Goal: Transaction & Acquisition: Book appointment/travel/reservation

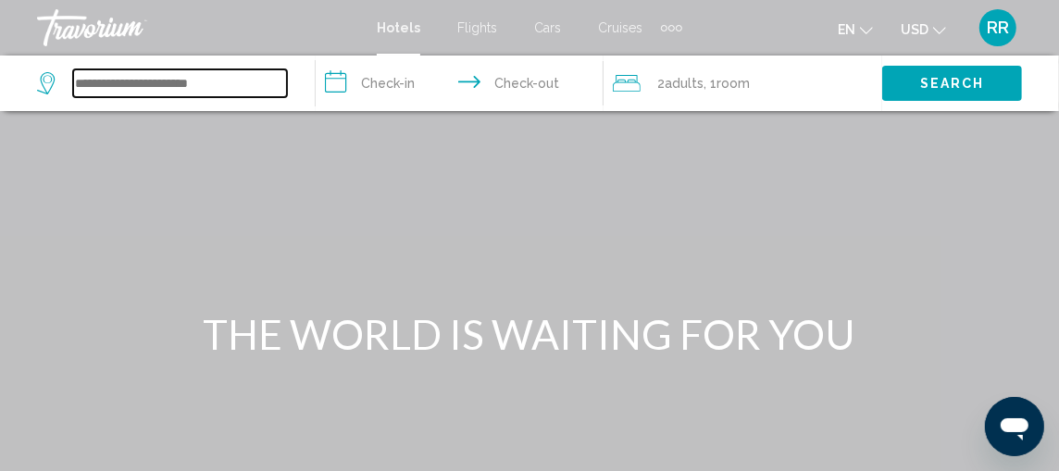
click at [170, 85] on input "Search widget" at bounding box center [180, 83] width 214 height 28
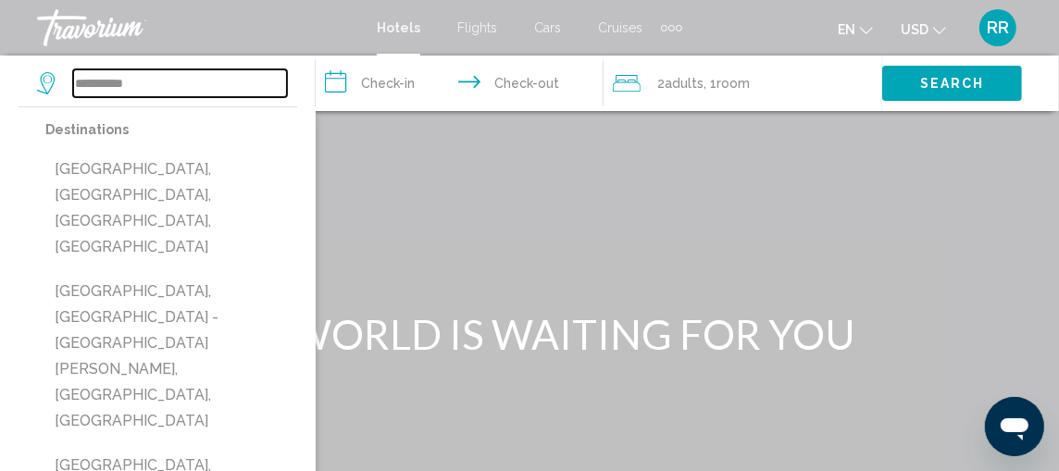
type input "**********"
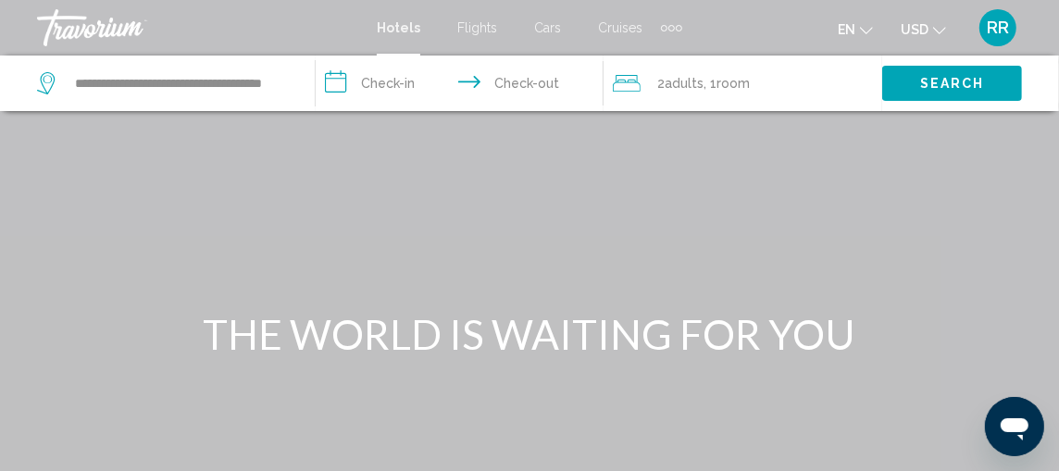
click at [377, 79] on input "**********" at bounding box center [463, 86] width 295 height 61
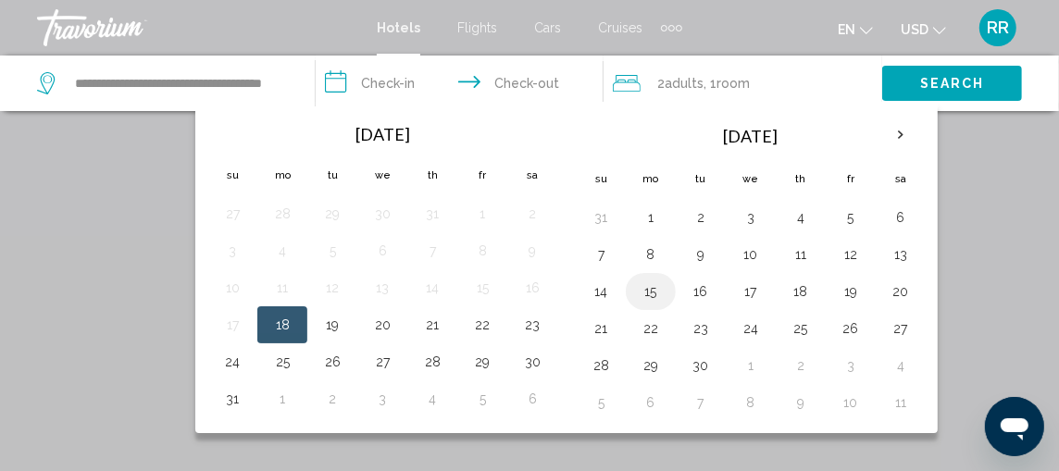
click at [649, 288] on button "15" at bounding box center [651, 292] width 30 height 26
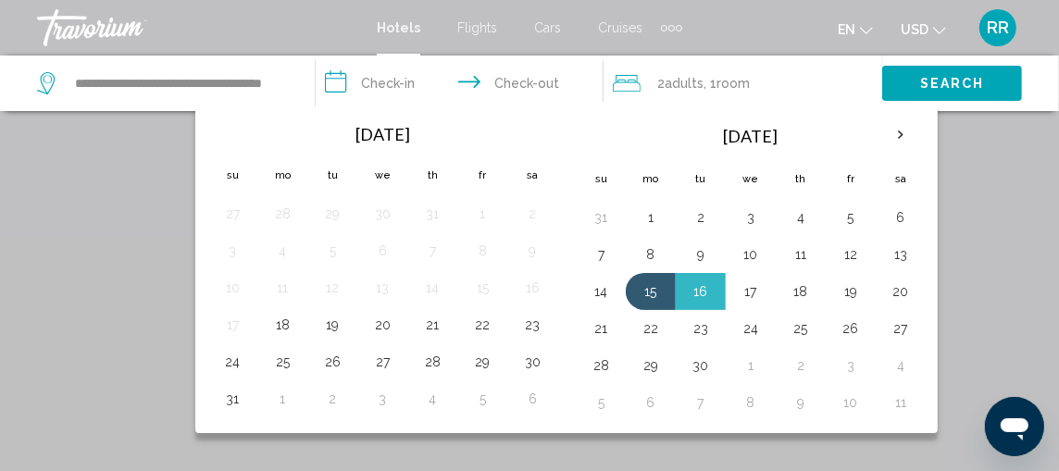
click at [748, 286] on button "17" at bounding box center [751, 292] width 30 height 26
type input "**********"
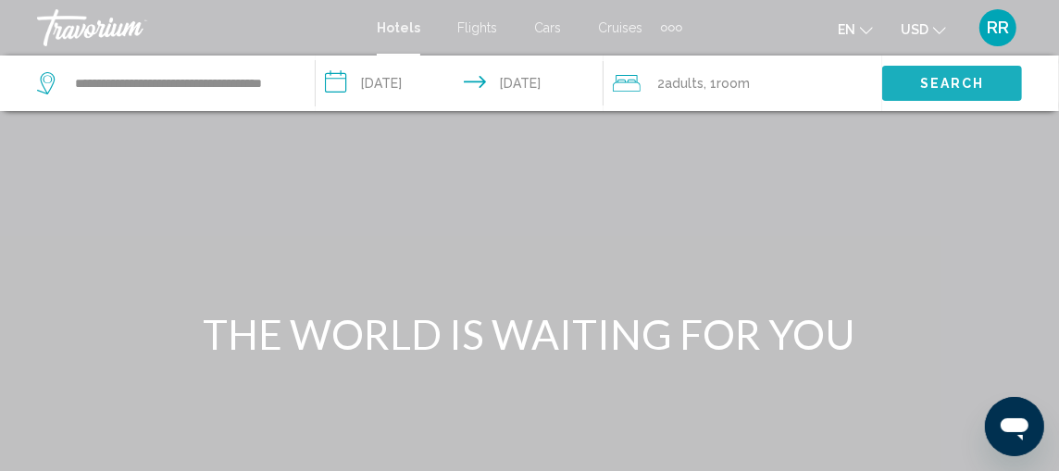
click at [957, 82] on span "Search" at bounding box center [953, 84] width 65 height 15
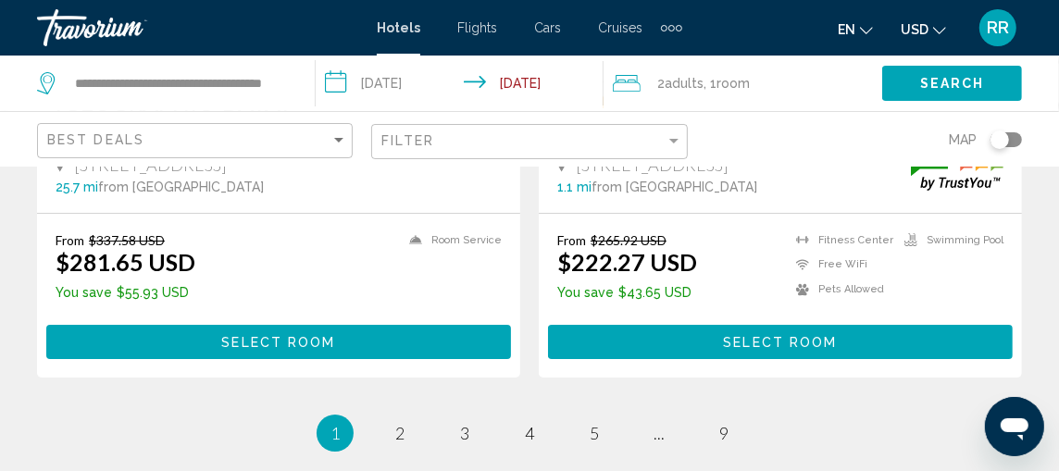
scroll to position [3956, 0]
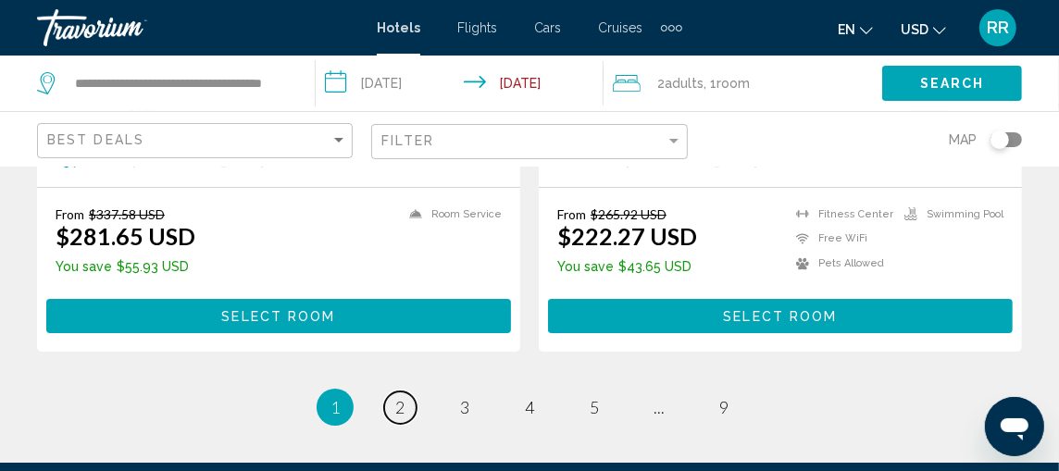
click at [398, 397] on span "2" at bounding box center [399, 407] width 9 height 20
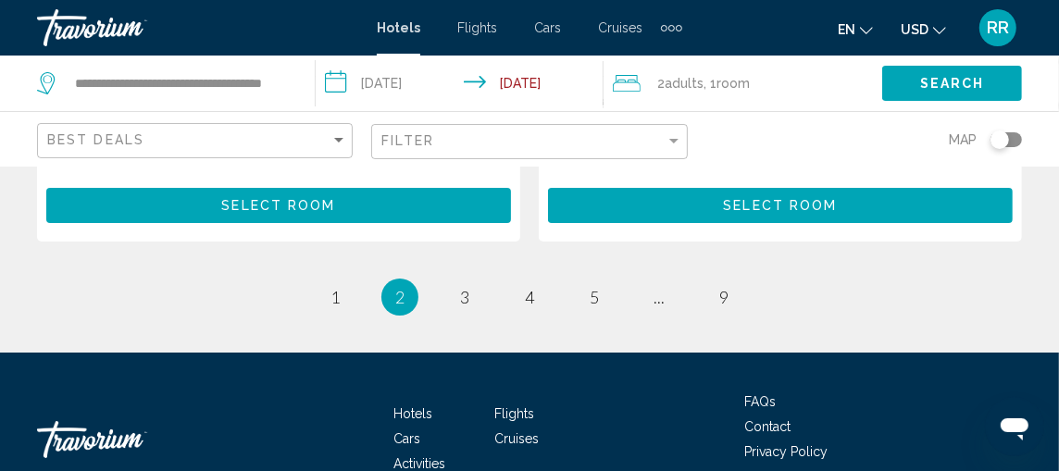
scroll to position [4040, 0]
click at [461, 294] on span "3" at bounding box center [464, 297] width 9 height 20
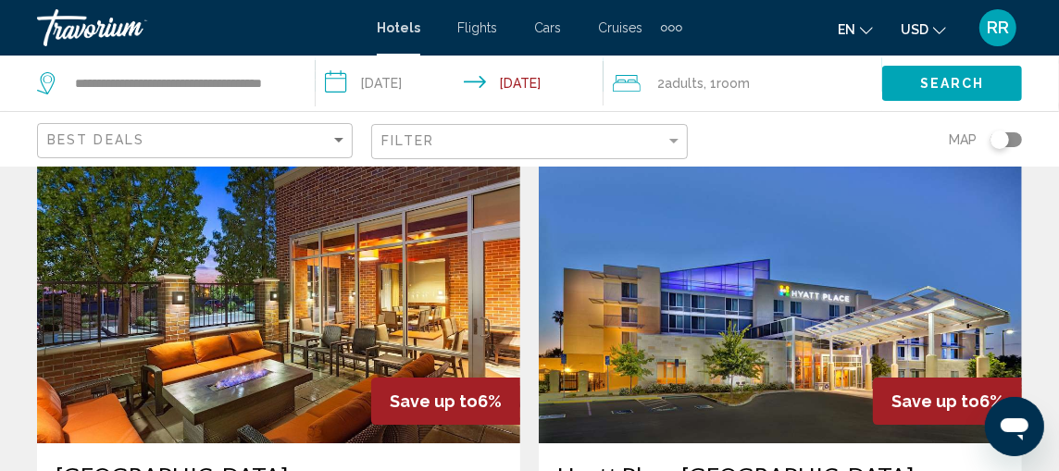
scroll to position [3536, 0]
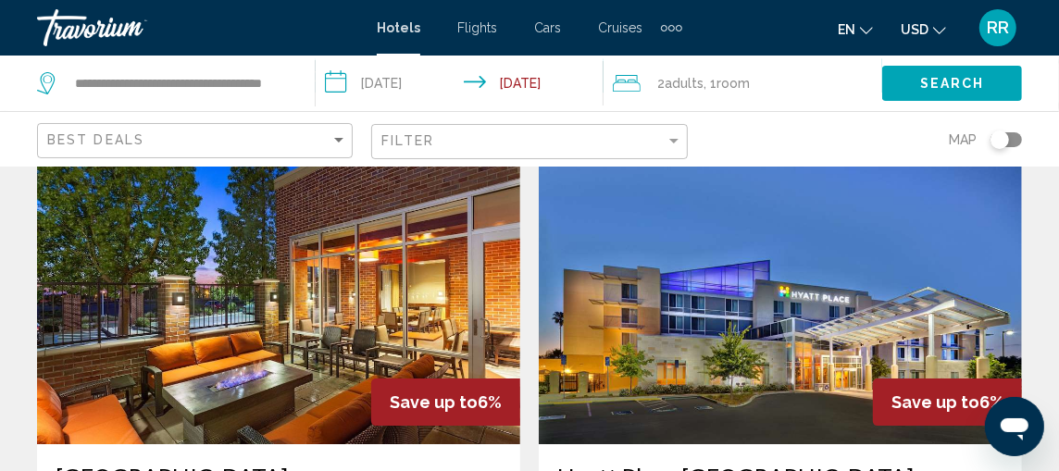
click at [314, 283] on img "Main content" at bounding box center [278, 296] width 483 height 296
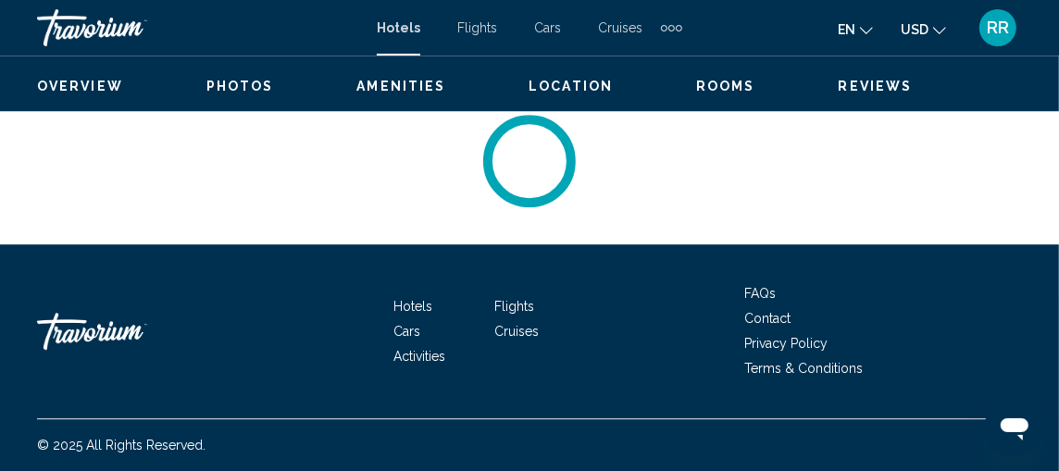
scroll to position [259, 0]
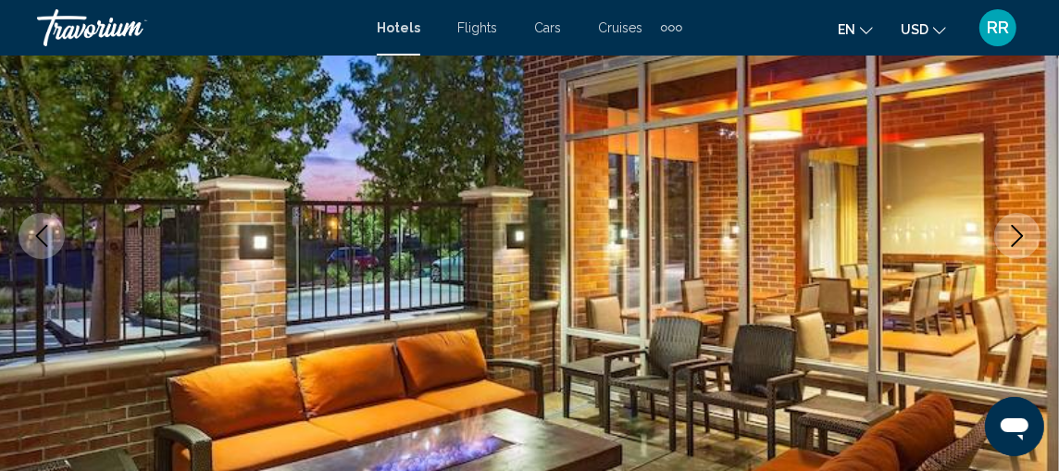
click at [1014, 233] on icon "Next image" at bounding box center [1018, 236] width 22 height 22
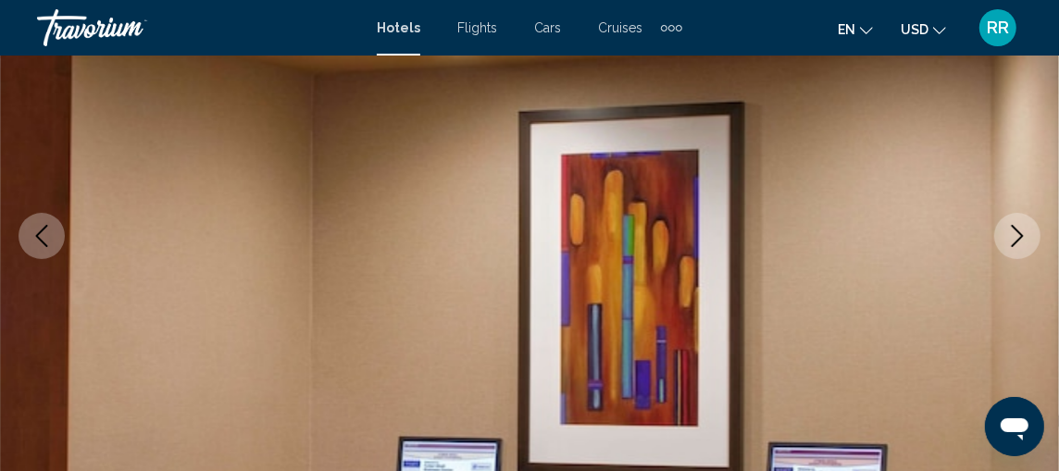
click at [1015, 235] on icon "Next image" at bounding box center [1018, 236] width 22 height 22
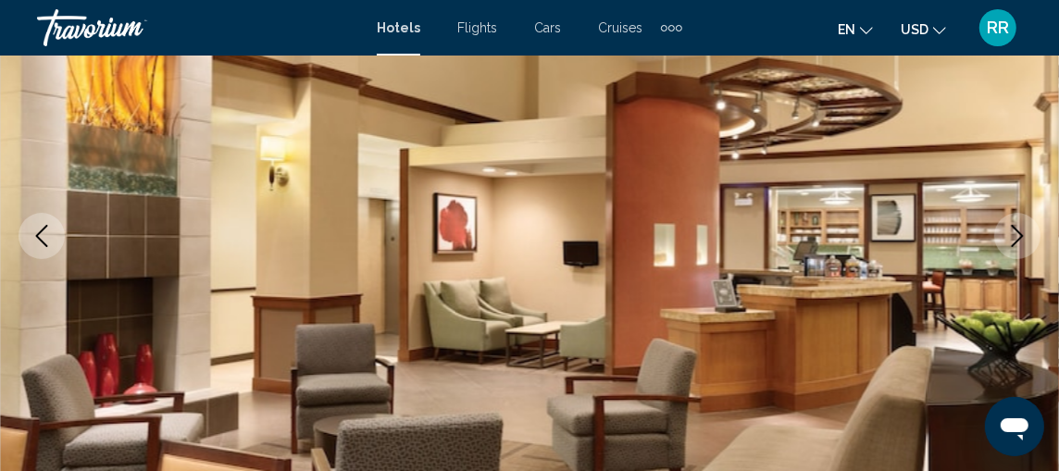
click at [1021, 241] on icon "Next image" at bounding box center [1018, 236] width 22 height 22
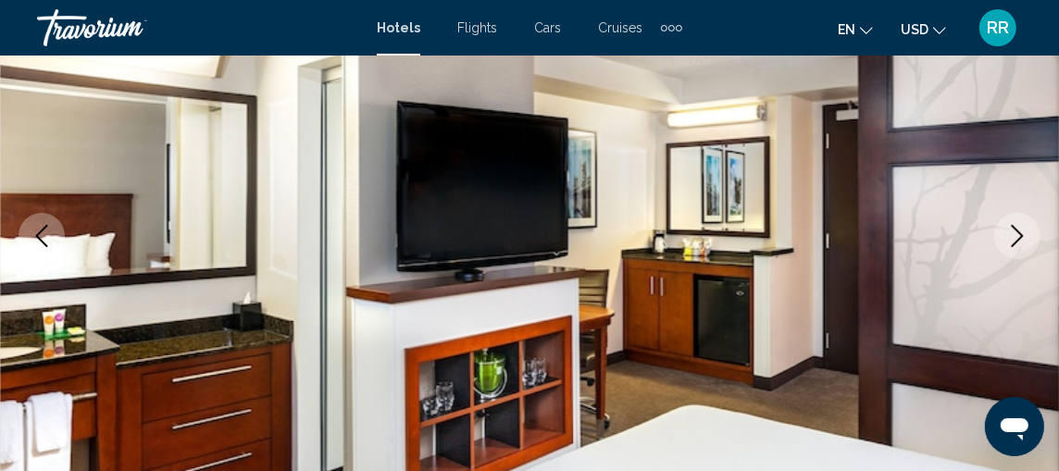
click at [1021, 241] on icon "Next image" at bounding box center [1018, 236] width 22 height 22
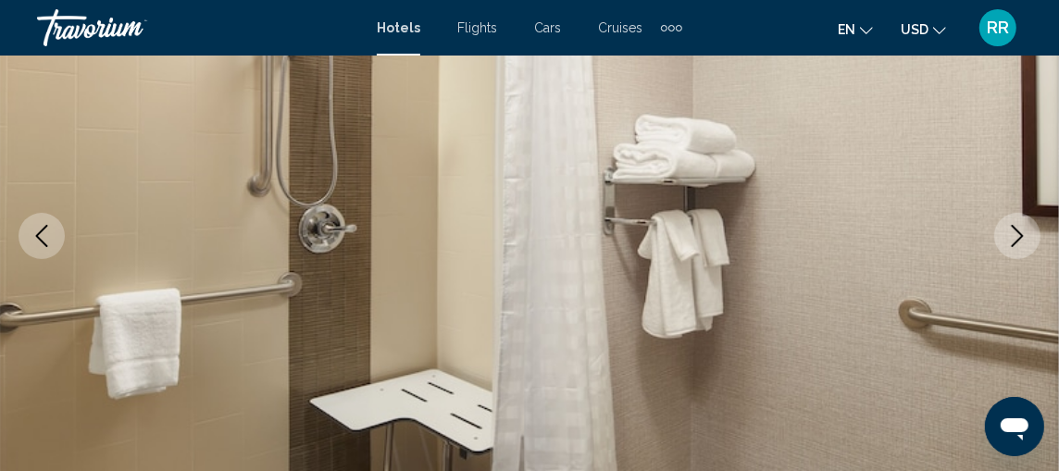
click at [1021, 241] on icon "Next image" at bounding box center [1018, 236] width 22 height 22
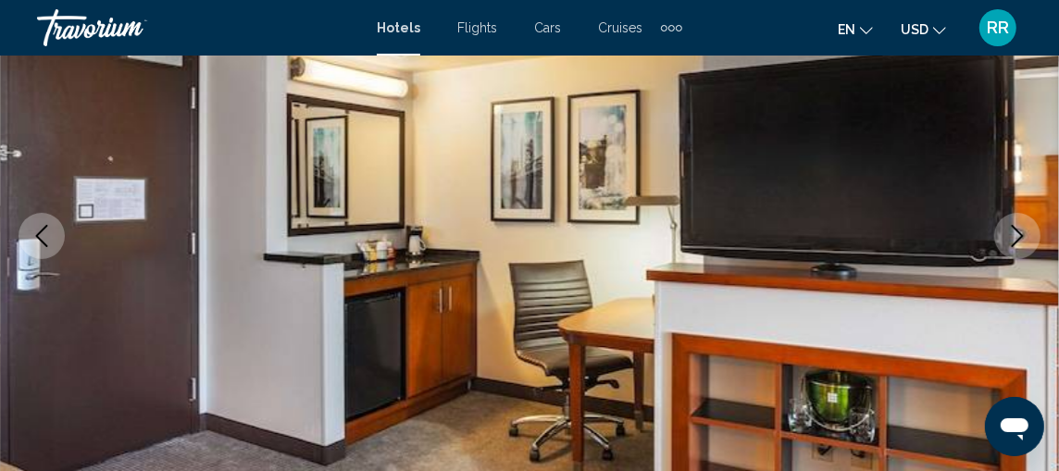
click at [1021, 241] on icon "Next image" at bounding box center [1018, 236] width 22 height 22
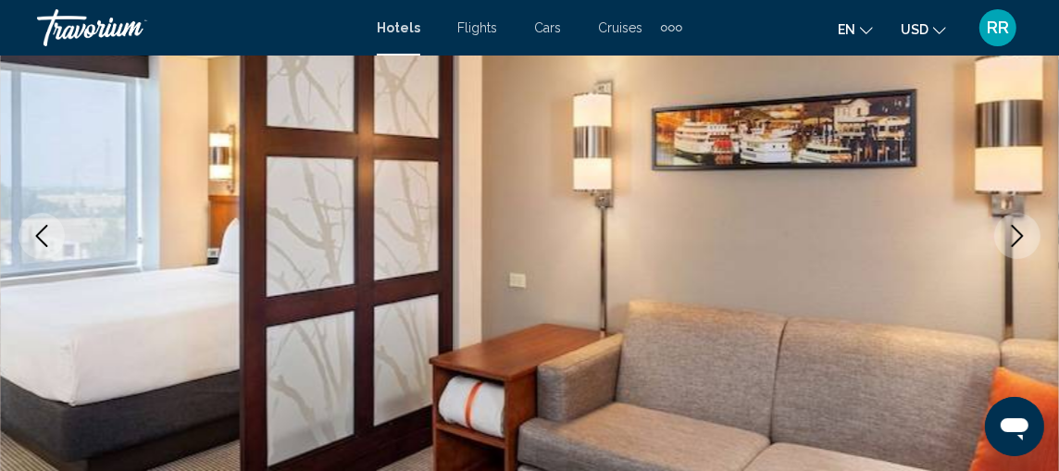
click at [1021, 241] on icon "Next image" at bounding box center [1018, 236] width 22 height 22
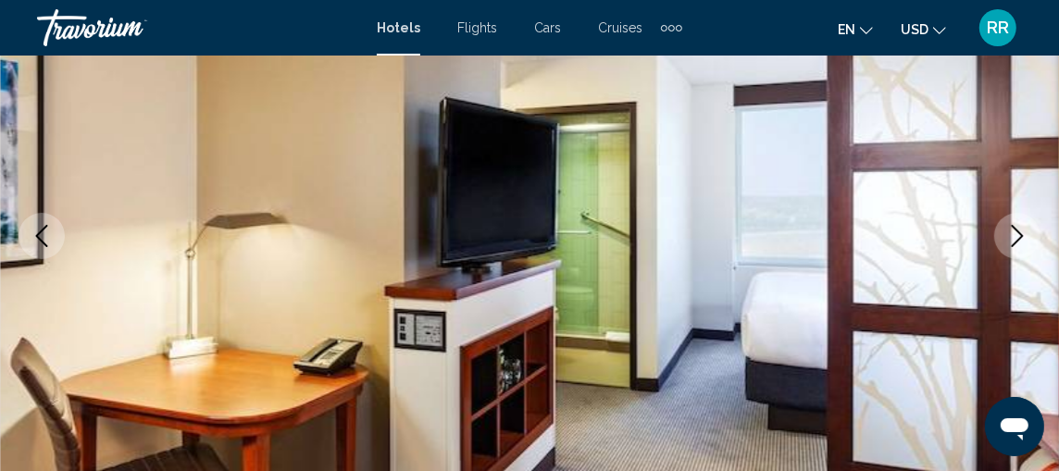
click at [1021, 241] on icon "Next image" at bounding box center [1018, 236] width 22 height 22
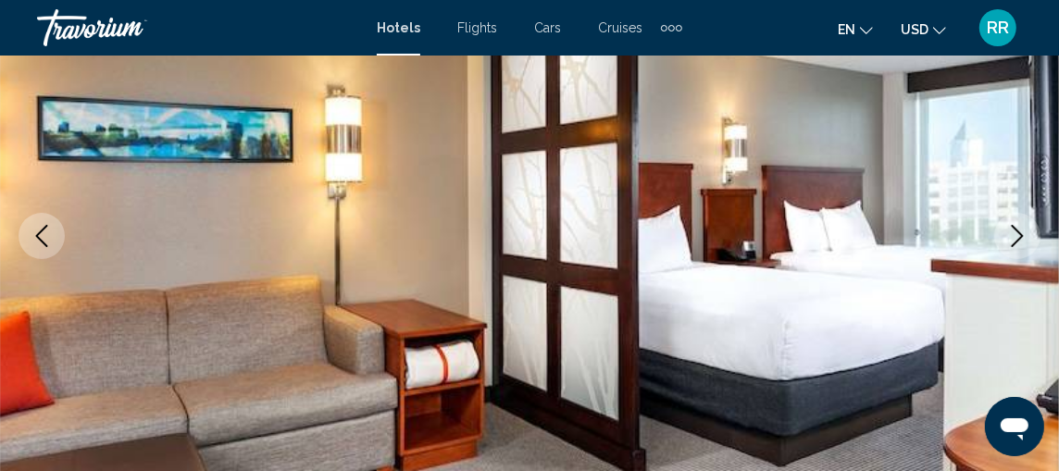
click at [1021, 241] on icon "Next image" at bounding box center [1018, 236] width 22 height 22
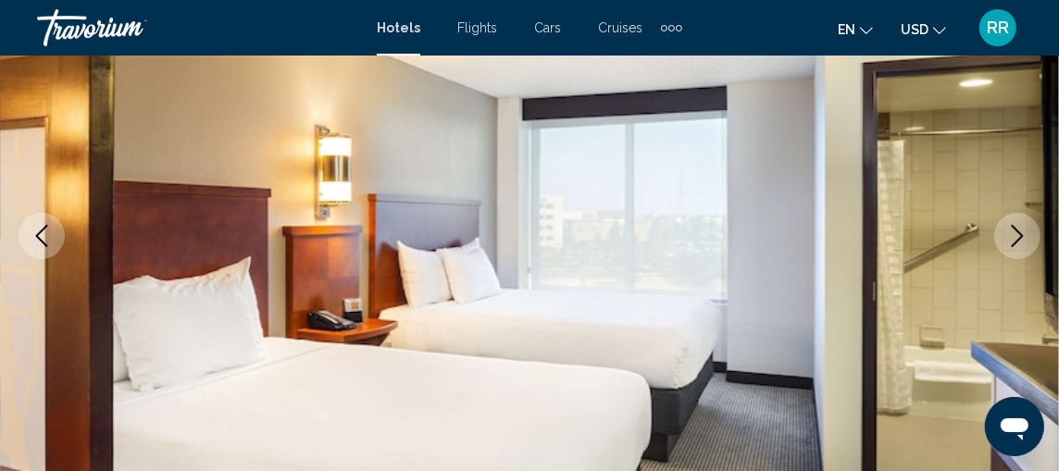
click at [1021, 241] on icon "Next image" at bounding box center [1018, 236] width 22 height 22
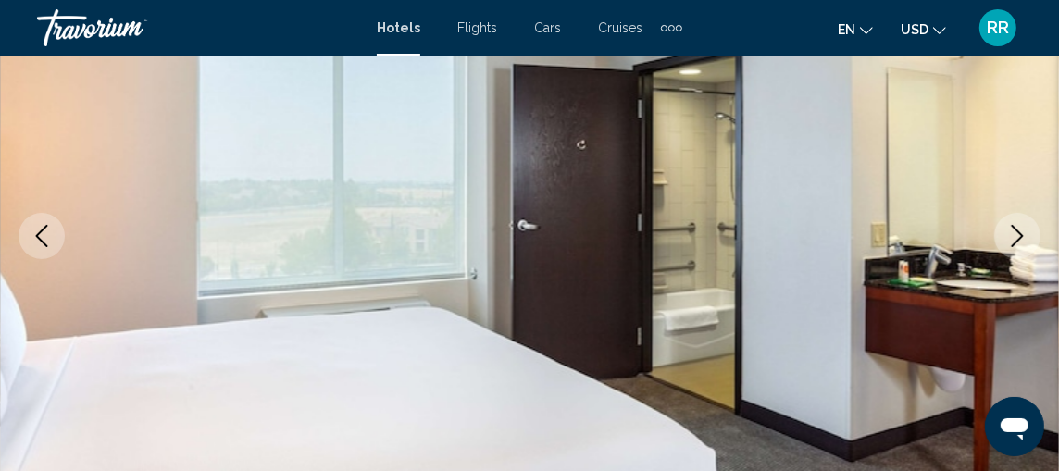
click at [1021, 241] on icon "Next image" at bounding box center [1018, 236] width 22 height 22
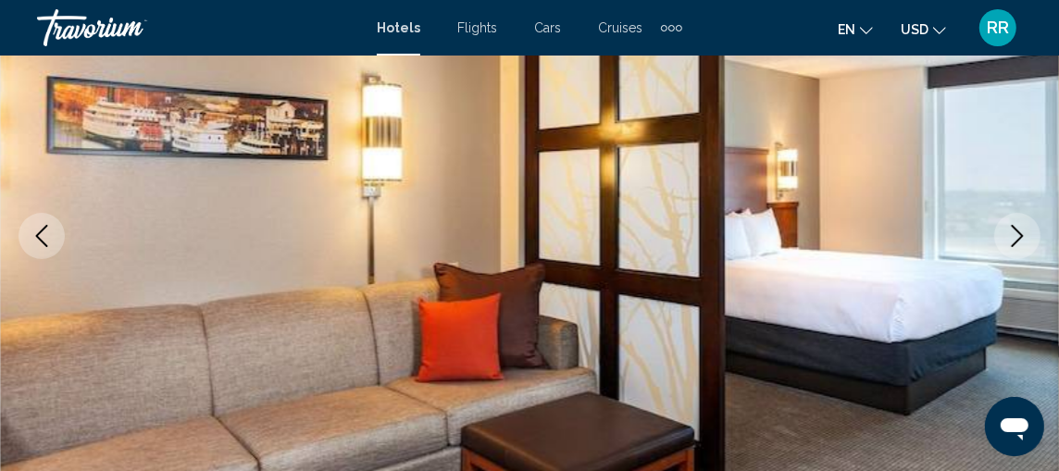
click at [1021, 241] on icon "Next image" at bounding box center [1018, 236] width 22 height 22
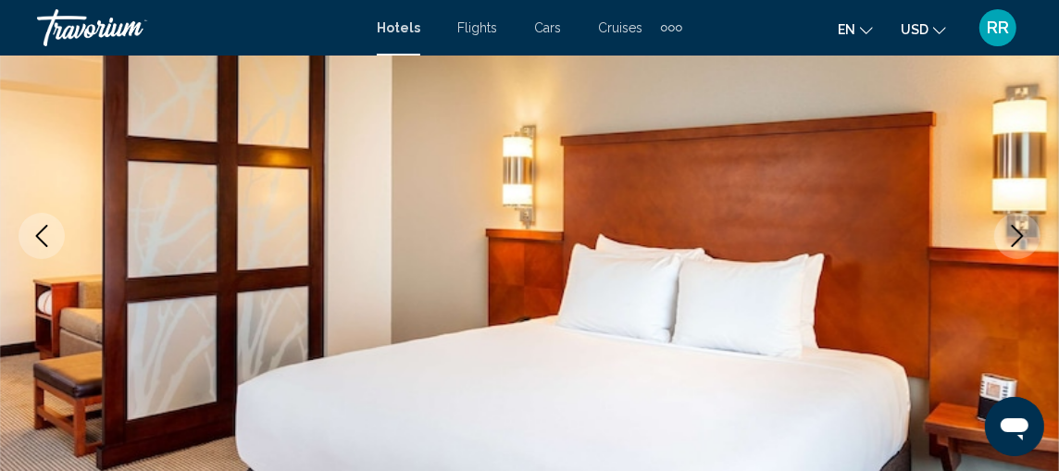
click at [1021, 241] on icon "Next image" at bounding box center [1018, 236] width 22 height 22
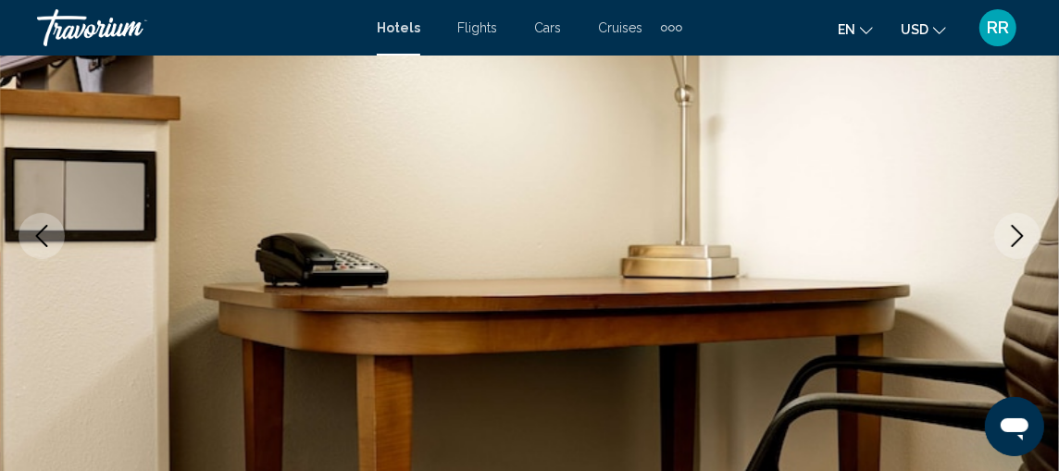
click at [1021, 241] on icon "Next image" at bounding box center [1018, 236] width 22 height 22
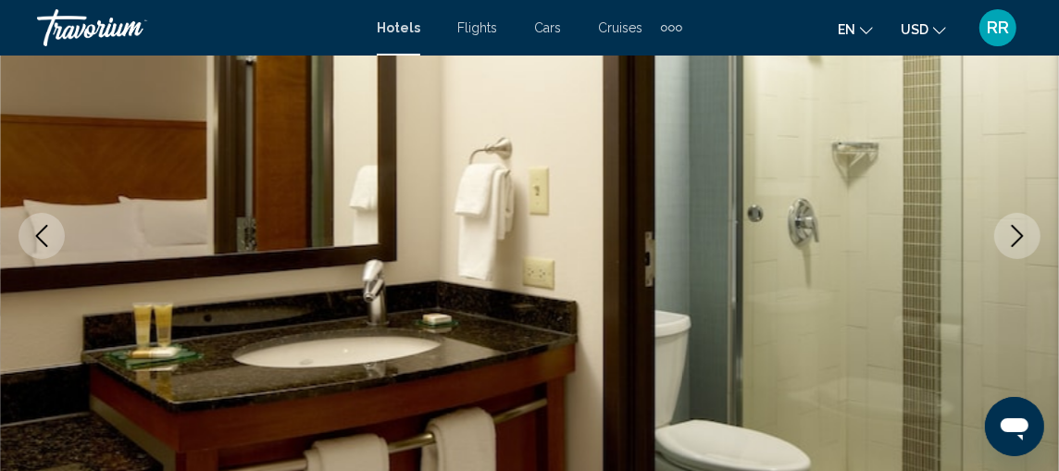
click at [1021, 241] on icon "Next image" at bounding box center [1018, 236] width 22 height 22
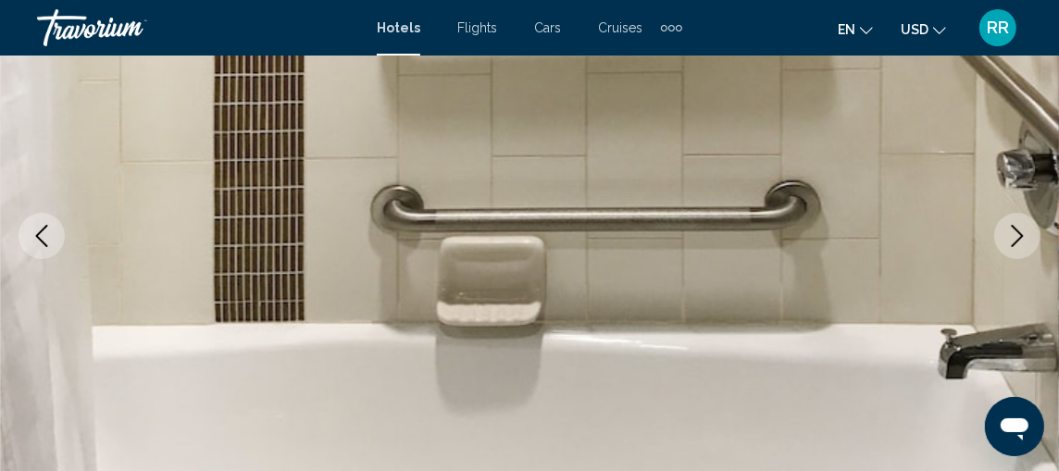
click at [1021, 241] on icon "Next image" at bounding box center [1018, 236] width 22 height 22
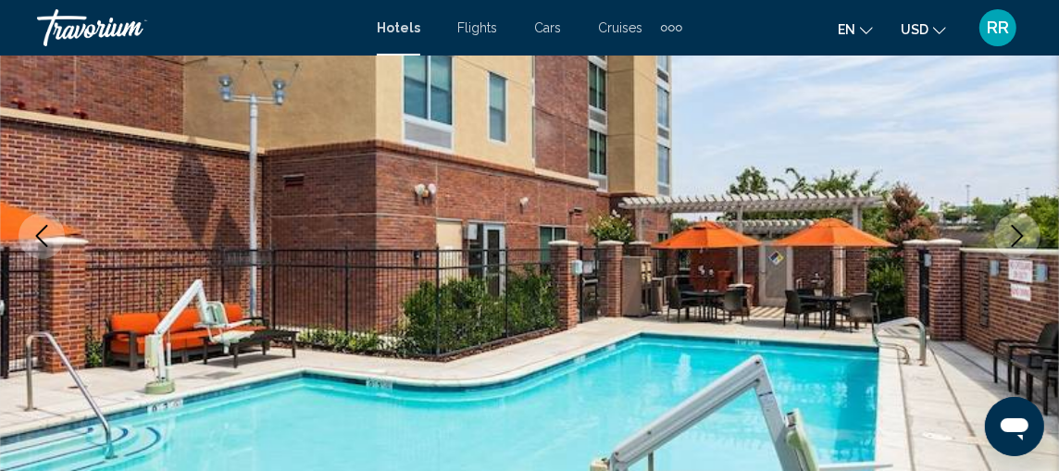
click at [1021, 242] on icon "Next image" at bounding box center [1018, 236] width 22 height 22
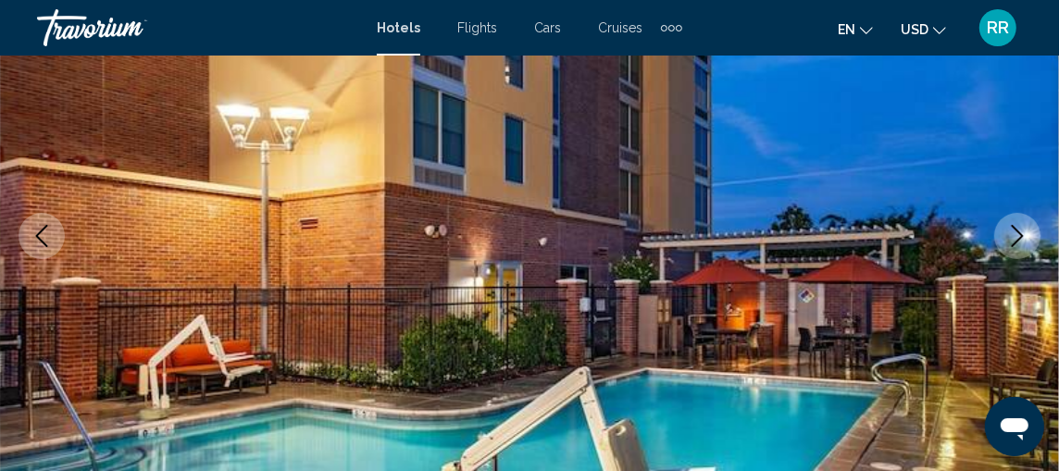
click at [1021, 242] on icon "Next image" at bounding box center [1018, 236] width 22 height 22
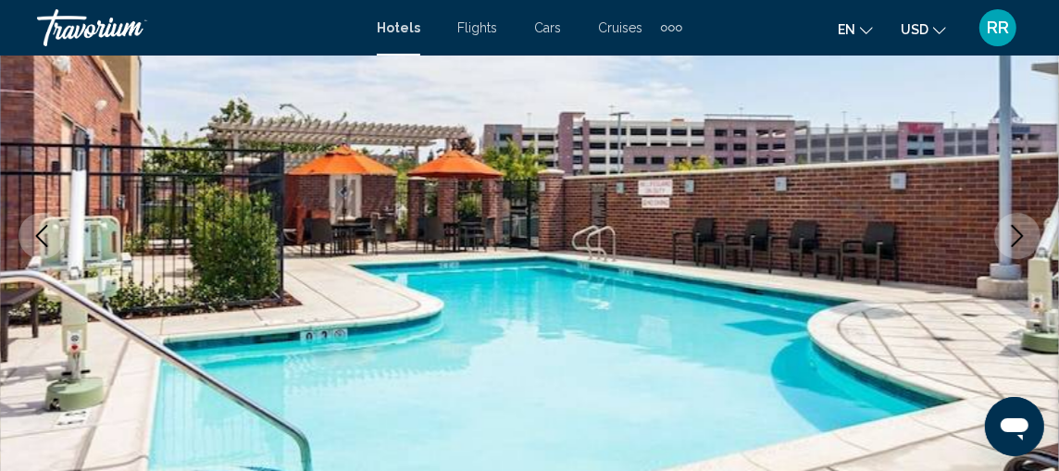
click at [1021, 242] on icon "Next image" at bounding box center [1018, 236] width 22 height 22
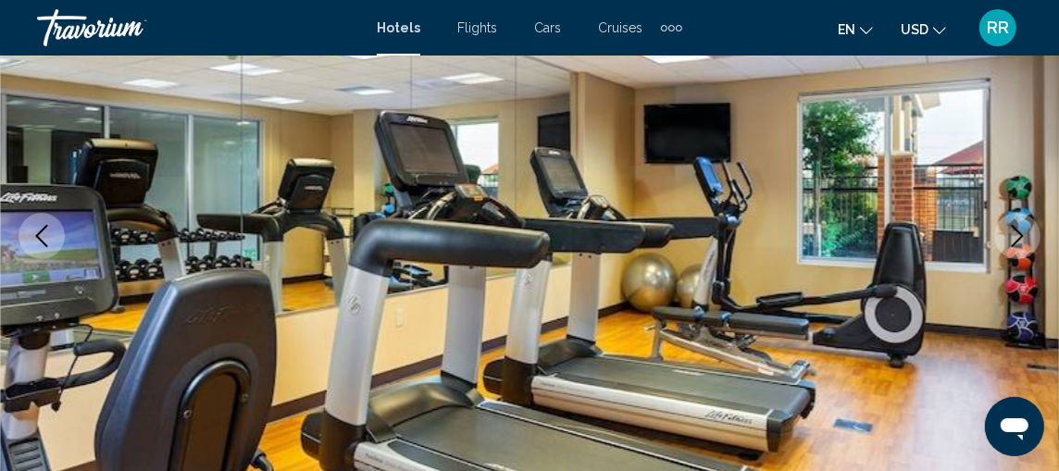
click at [1021, 242] on icon "Next image" at bounding box center [1018, 236] width 22 height 22
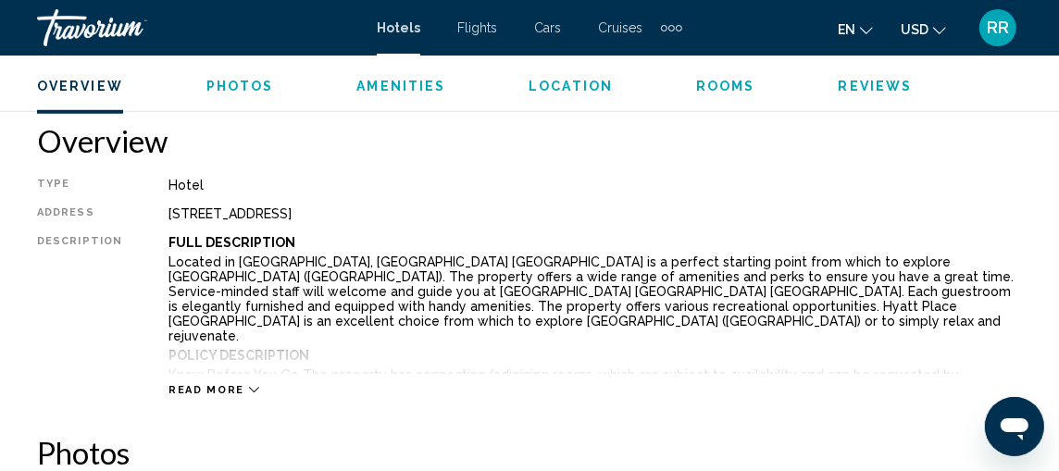
scroll to position [933, 0]
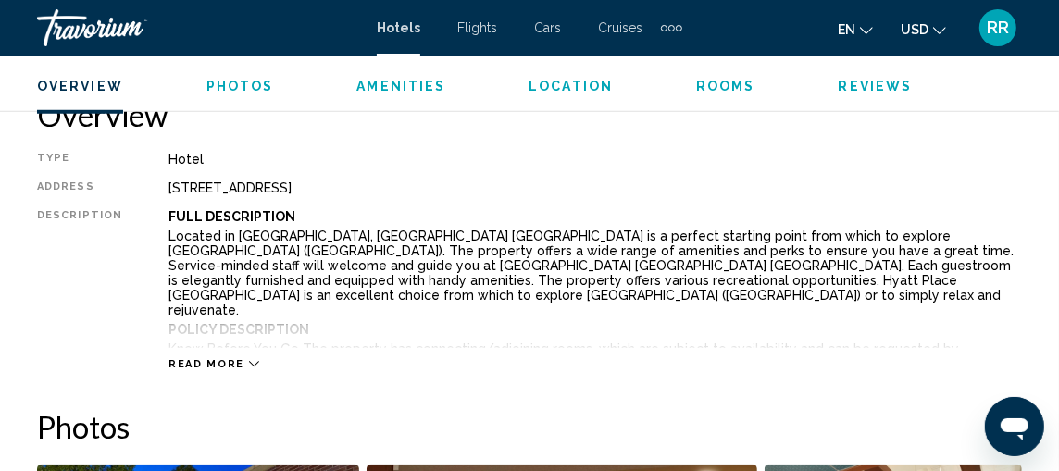
click at [205, 364] on span "Read more" at bounding box center [207, 364] width 76 height 12
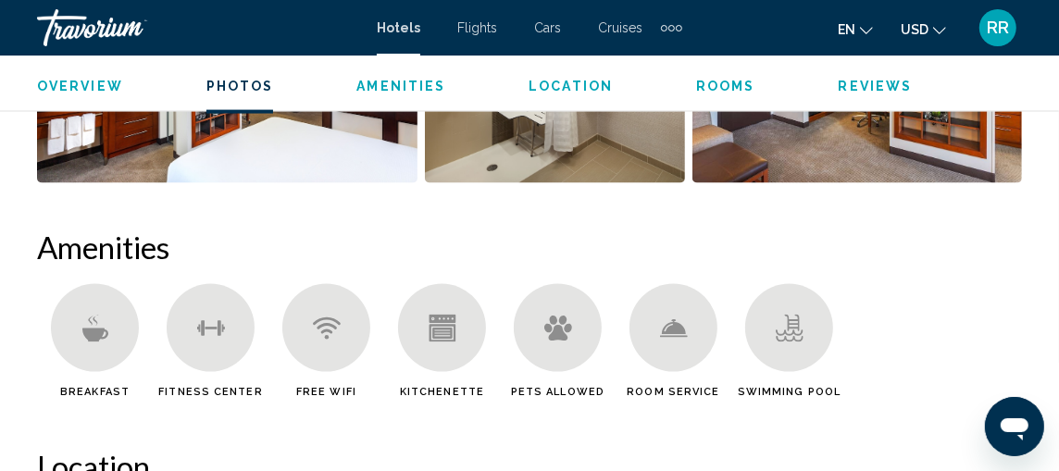
scroll to position [1774, 0]
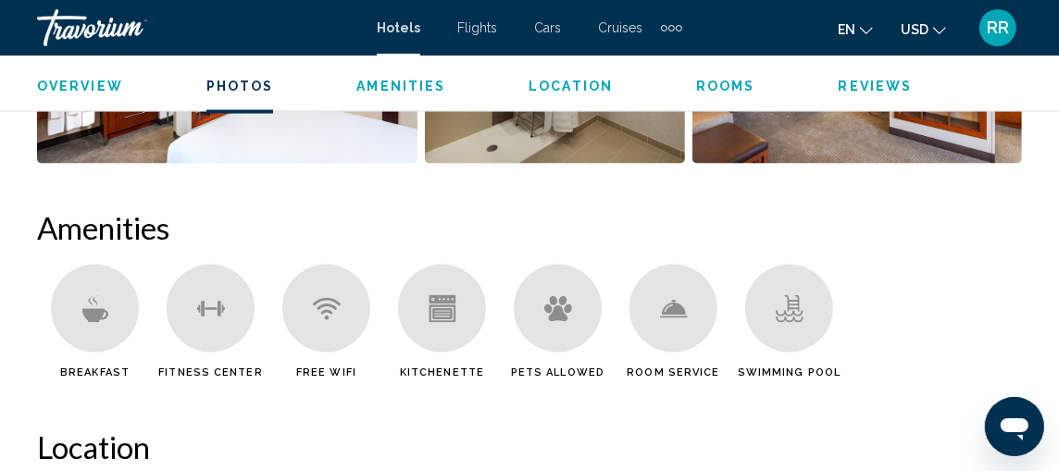
click at [89, 308] on icon "Main content" at bounding box center [94, 315] width 26 height 14
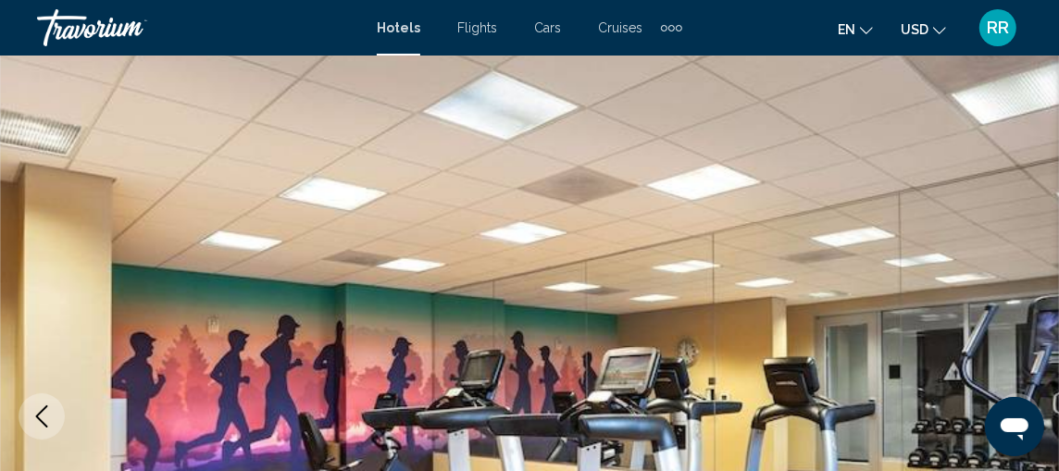
scroll to position [252, 0]
